Goal: Transaction & Acquisition: Book appointment/travel/reservation

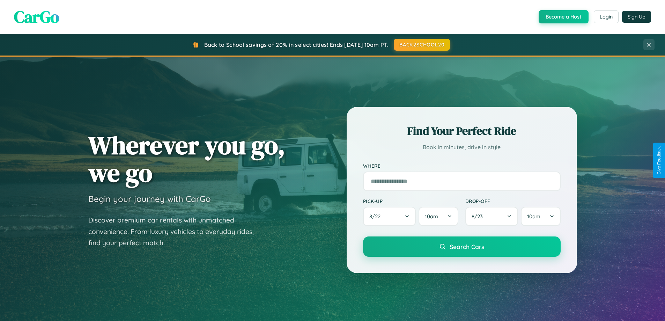
scroll to position [21, 0]
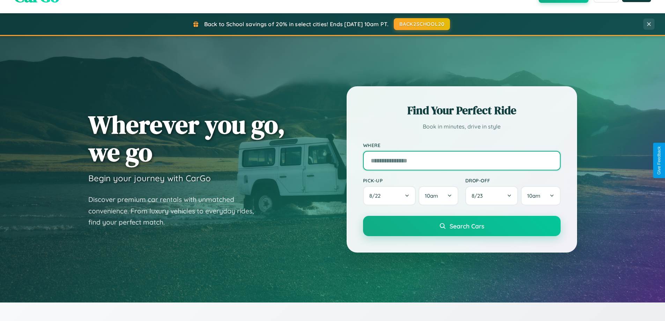
click at [462, 160] on input "text" at bounding box center [462, 161] width 198 height 20
type input "**********"
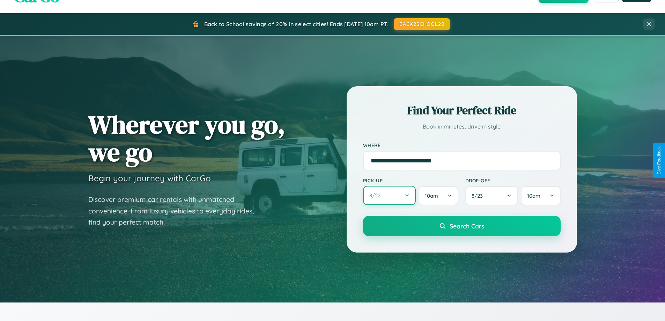
click at [389, 196] on button "8 / 22" at bounding box center [389, 195] width 53 height 19
select select "*"
select select "****"
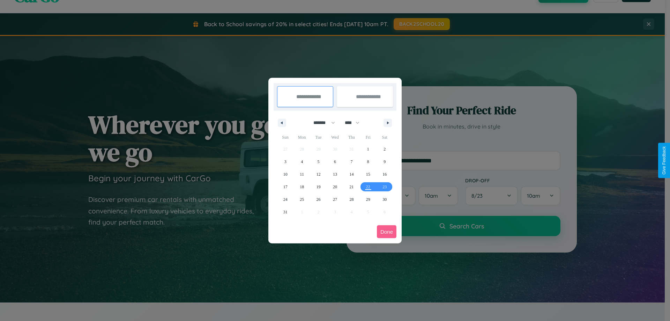
drag, startPoint x: 321, startPoint y: 123, endPoint x: 335, endPoint y: 140, distance: 22.4
click at [321, 123] on select "******* ******** ***** ***** *** **** **** ****** ********* ******* ******** **…" at bounding box center [323, 123] width 30 height 12
select select "**"
click at [368, 161] on span "7" at bounding box center [368, 161] width 2 height 13
type input "**********"
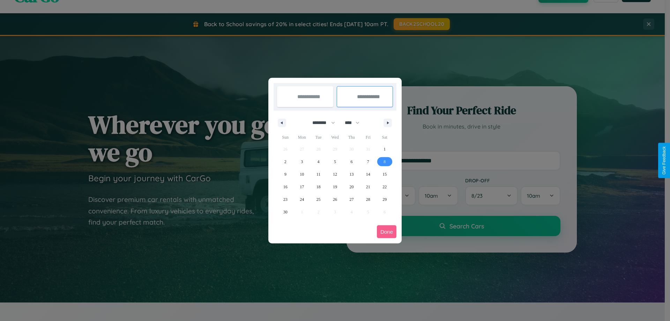
click at [385, 161] on span "8" at bounding box center [385, 161] width 2 height 13
type input "**********"
click at [387, 232] on button "Done" at bounding box center [387, 231] width 20 height 13
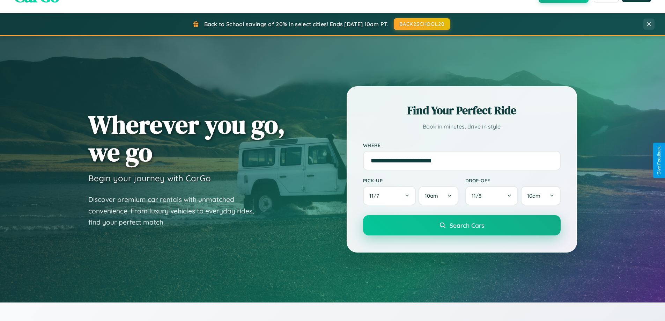
click at [462, 225] on span "Search Cars" at bounding box center [467, 225] width 35 height 8
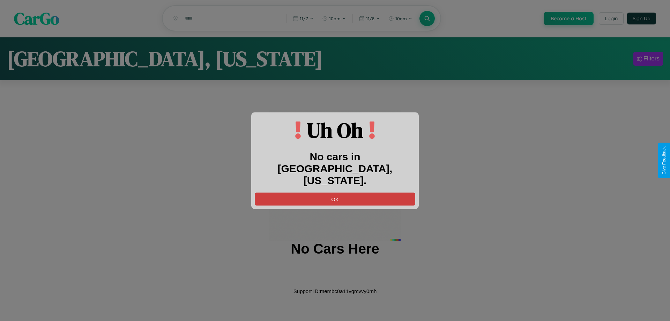
click at [335, 193] on button "OK" at bounding box center [335, 198] width 161 height 13
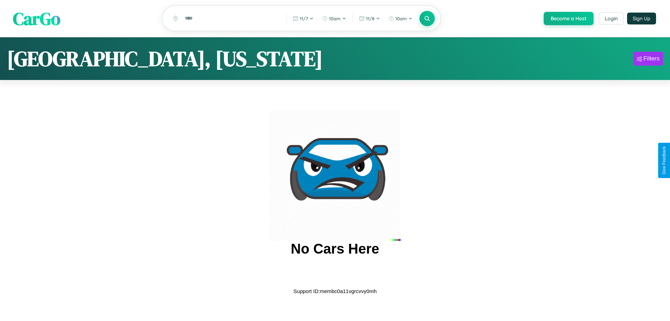
click at [37, 19] on span "CarGo" at bounding box center [36, 18] width 47 height 24
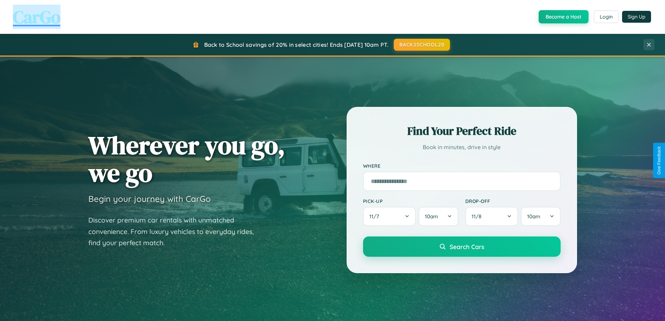
scroll to position [301, 0]
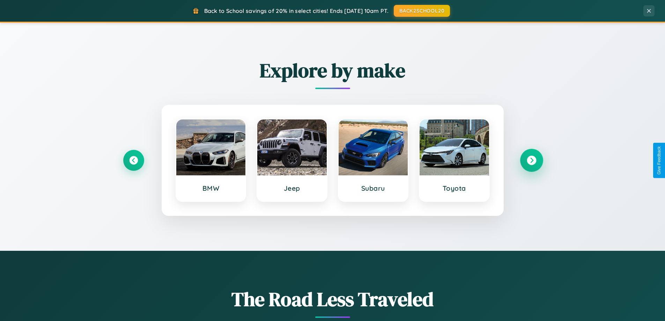
click at [531, 160] on icon at bounding box center [531, 160] width 9 height 9
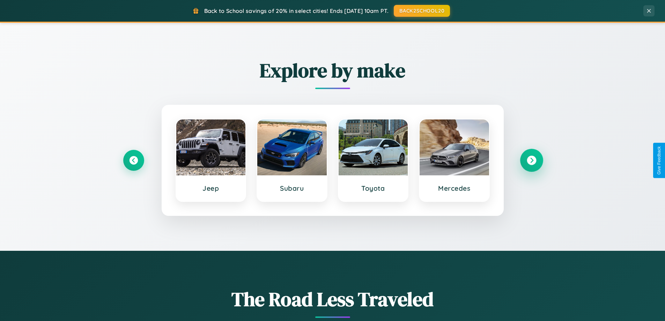
click at [531, 160] on icon at bounding box center [531, 160] width 9 height 9
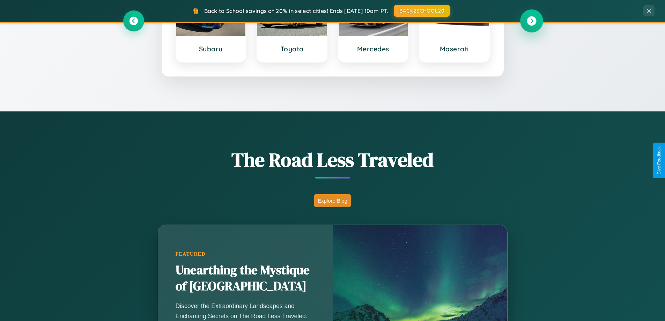
scroll to position [1122, 0]
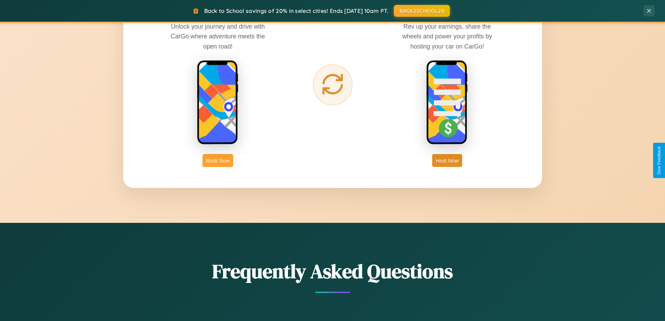
click at [218, 160] on button "Book Now" at bounding box center [218, 160] width 31 height 13
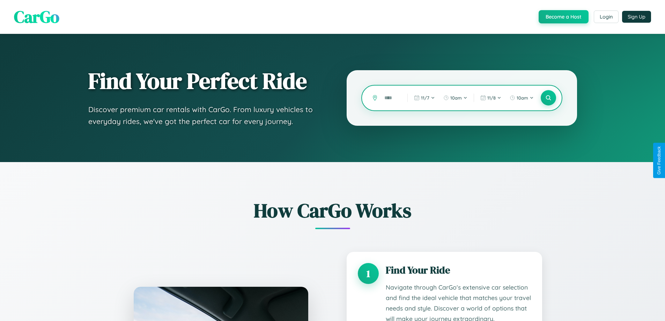
click at [391, 98] on input "text" at bounding box center [391, 98] width 20 height 12
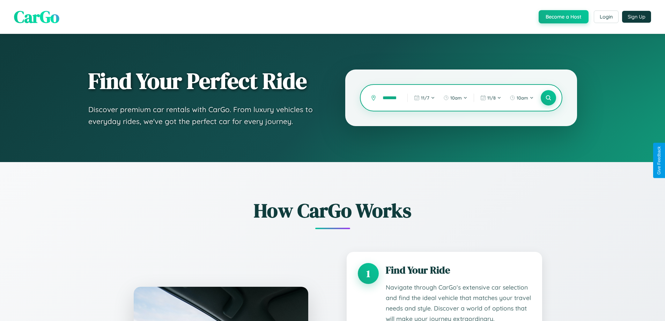
scroll to position [0, 5]
type input "*******"
click at [548, 98] on icon at bounding box center [548, 98] width 7 height 7
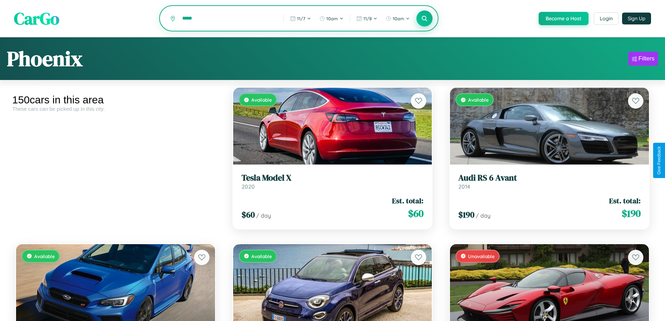
type input "*****"
click at [424, 19] on icon at bounding box center [424, 18] width 7 height 7
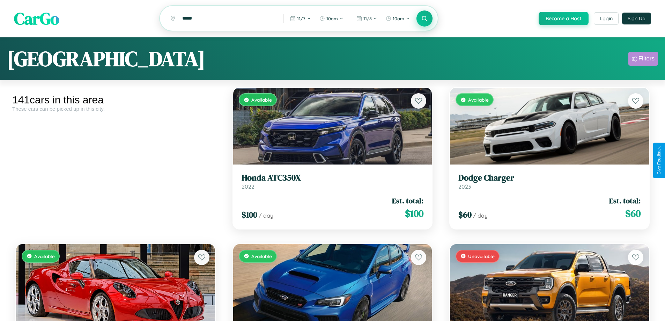
click at [643, 60] on div "Filters" at bounding box center [647, 58] width 16 height 7
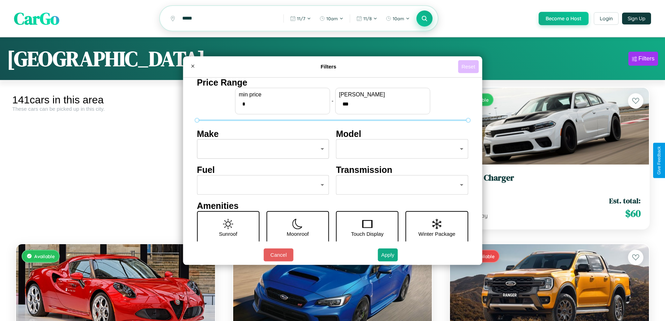
click at [469, 66] on button "Reset" at bounding box center [468, 66] width 21 height 13
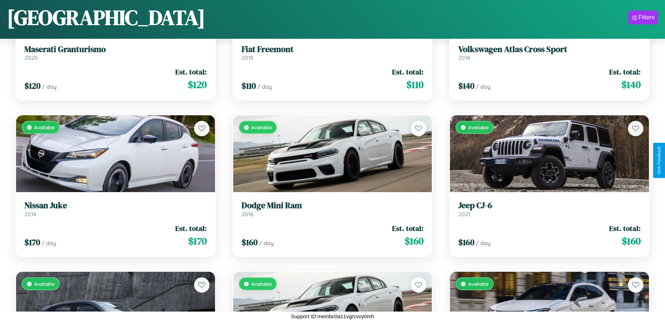
scroll to position [1505, 0]
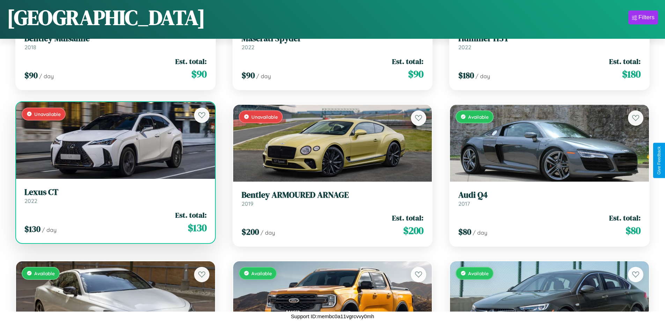
click at [115, 223] on div "$ 130 / day Est. total: $ 130" at bounding box center [115, 222] width 182 height 25
click at [115, 222] on div "$ 130 / day Est. total: $ 130" at bounding box center [115, 222] width 182 height 25
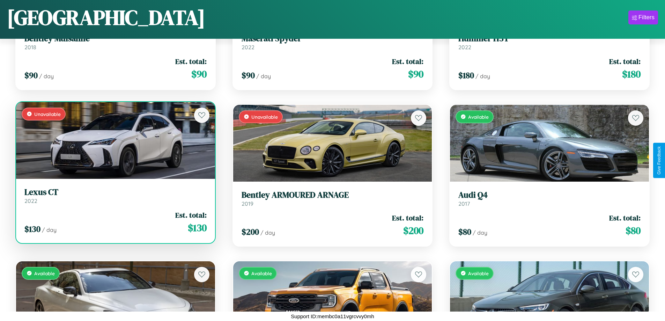
click at [115, 222] on div "$ 130 / day Est. total: $ 130" at bounding box center [115, 222] width 182 height 25
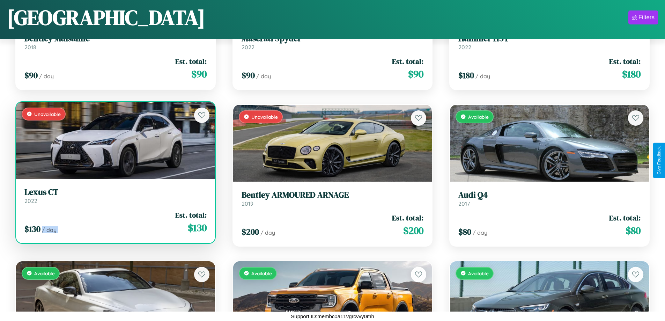
click at [115, 222] on div "$ 130 / day Est. total: $ 130" at bounding box center [115, 222] width 182 height 25
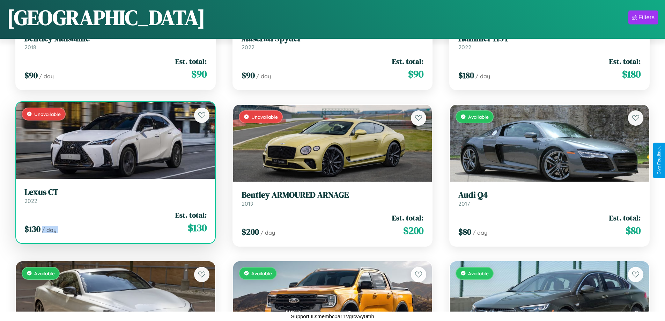
click at [115, 222] on div "$ 130 / day Est. total: $ 130" at bounding box center [115, 222] width 182 height 25
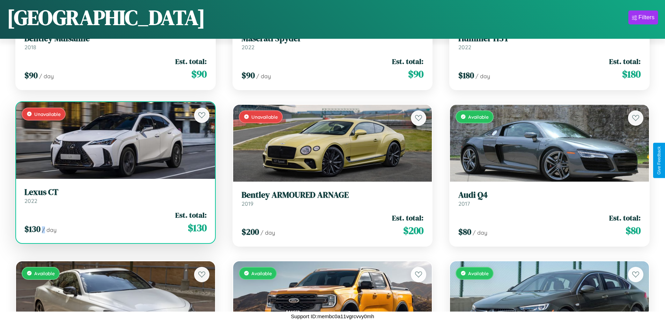
click at [115, 222] on div "$ 130 / day Est. total: $ 130" at bounding box center [115, 222] width 182 height 25
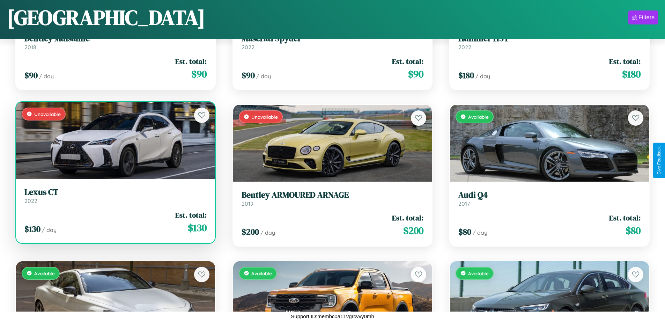
click at [115, 196] on h3 "Lexus CT" at bounding box center [115, 192] width 182 height 10
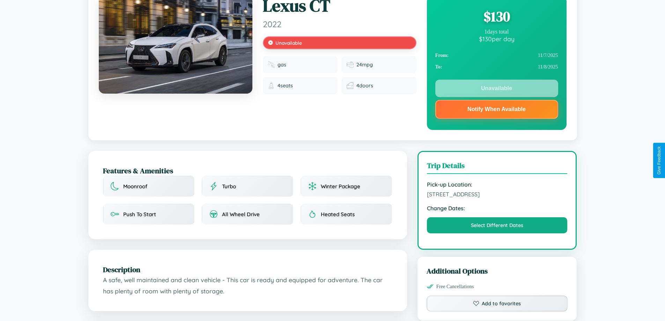
scroll to position [420, 0]
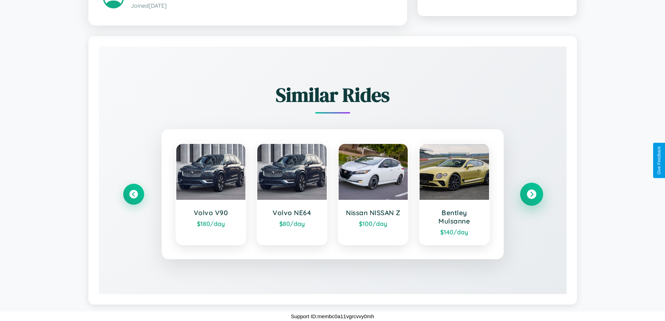
click at [531, 194] on icon at bounding box center [531, 194] width 9 height 9
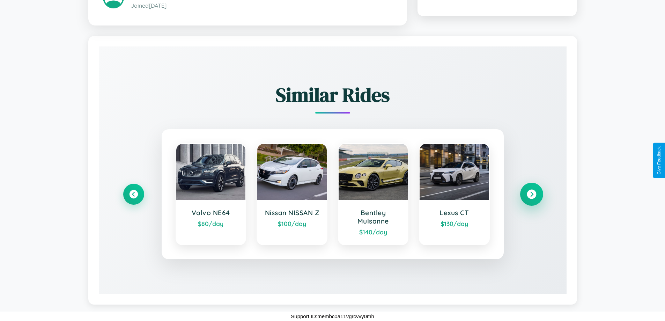
click at [531, 194] on icon at bounding box center [531, 194] width 9 height 9
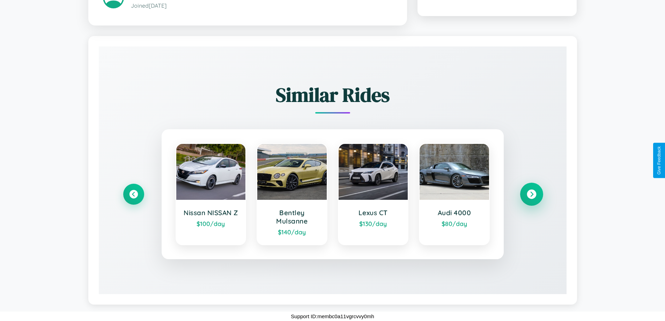
click at [531, 194] on icon at bounding box center [531, 194] width 9 height 9
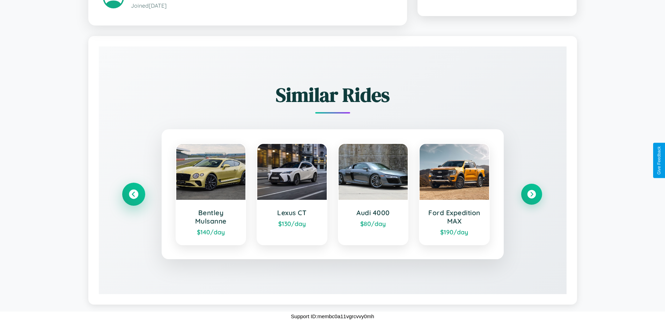
click at [133, 194] on icon at bounding box center [133, 194] width 9 height 9
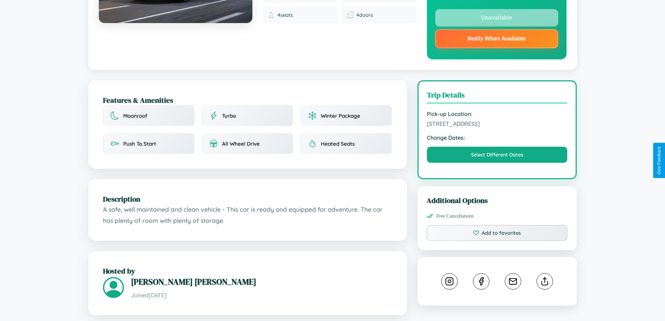
scroll to position [203, 0]
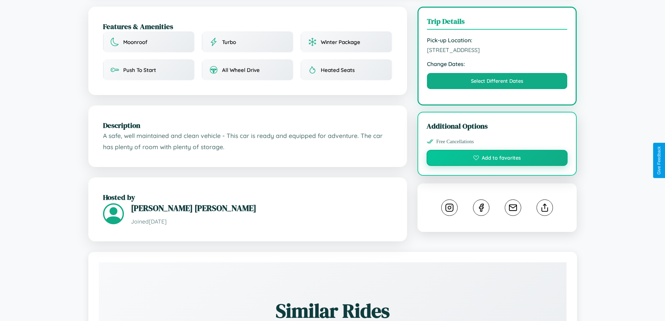
click at [497, 159] on button "Add to favorites" at bounding box center [497, 158] width 141 height 16
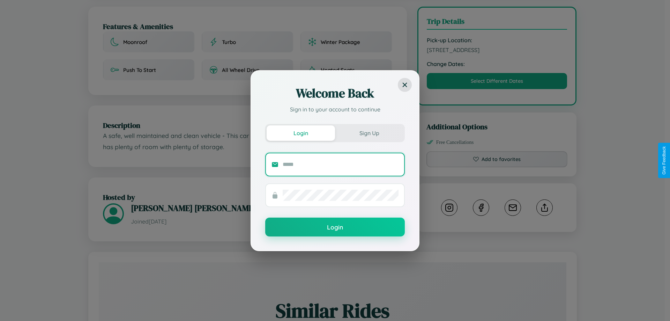
click at [341, 164] on input "text" at bounding box center [341, 164] width 116 height 11
type input "**********"
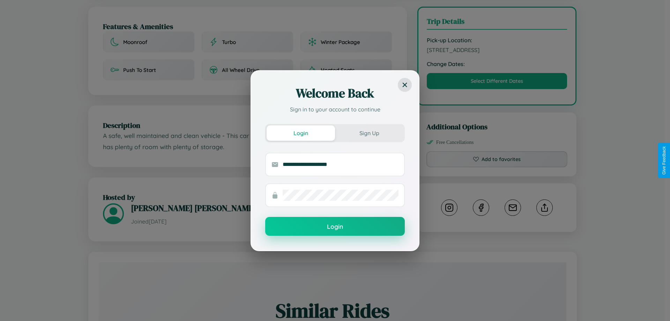
click at [335, 227] on button "Login" at bounding box center [335, 226] width 140 height 19
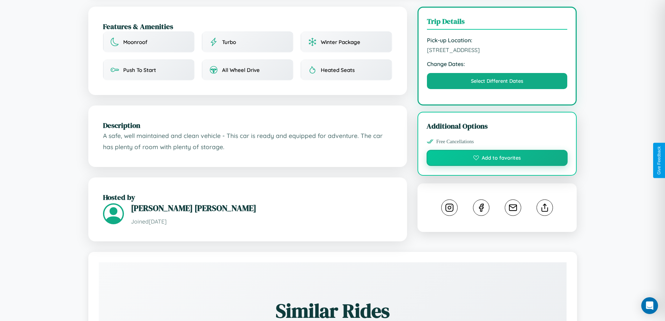
click at [497, 160] on button "Add to favorites" at bounding box center [497, 158] width 141 height 16
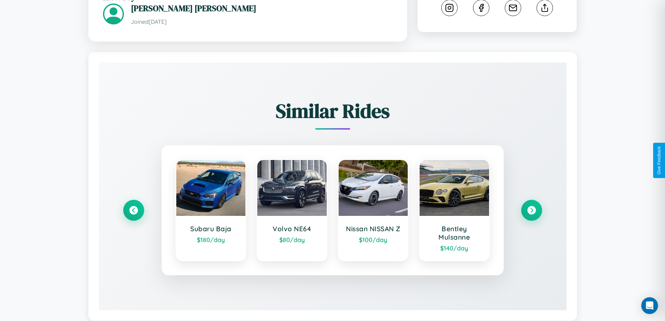
scroll to position [420, 0]
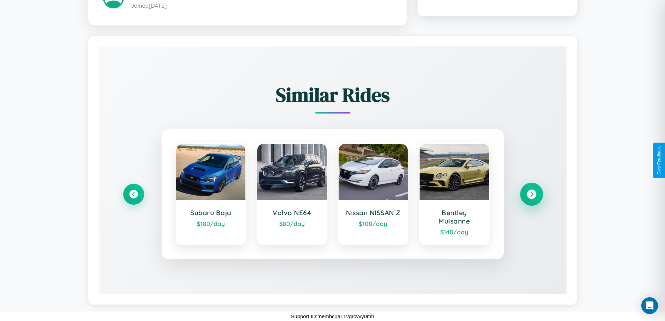
click at [531, 194] on icon at bounding box center [531, 194] width 9 height 9
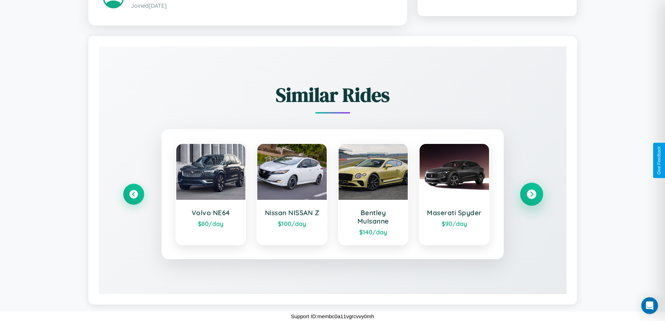
click at [531, 194] on icon at bounding box center [531, 194] width 9 height 9
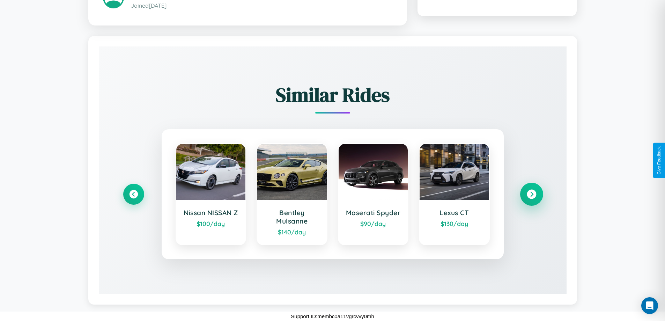
click at [531, 194] on icon at bounding box center [531, 194] width 9 height 9
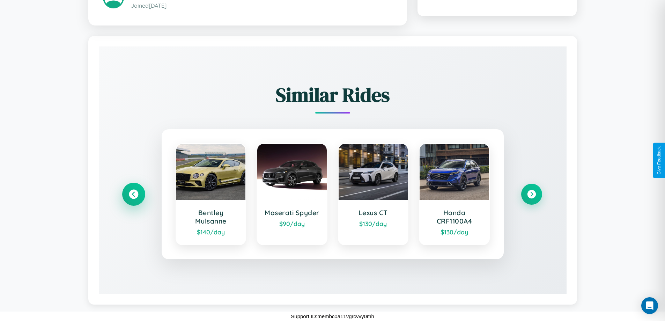
click at [133, 194] on icon at bounding box center [133, 194] width 9 height 9
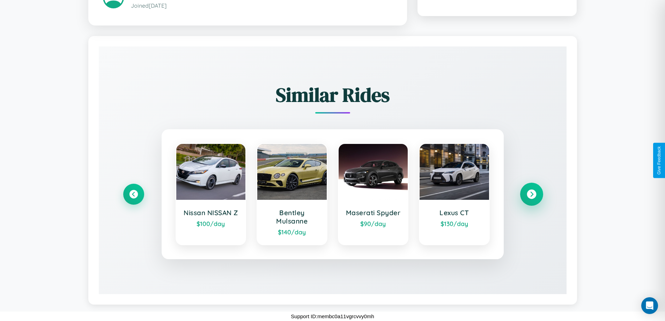
click at [531, 194] on icon at bounding box center [531, 194] width 9 height 9
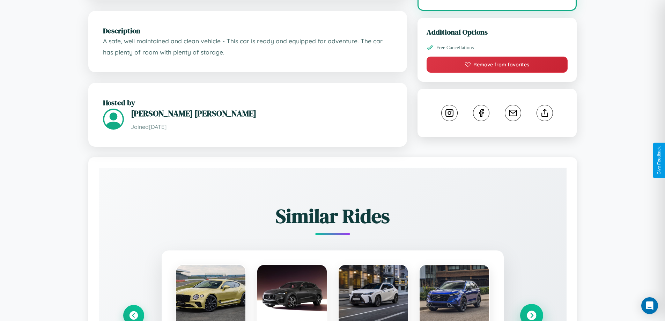
scroll to position [251, 0]
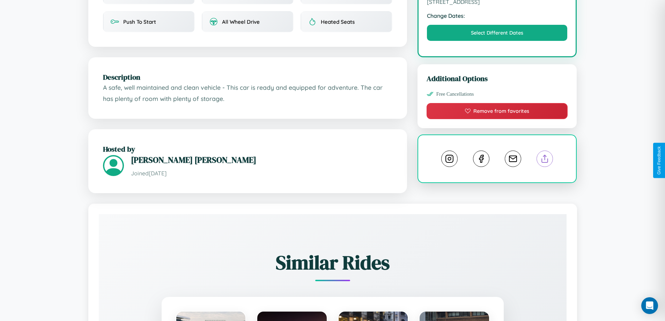
click at [545, 160] on line at bounding box center [545, 157] width 0 height 5
